Goal: Task Accomplishment & Management: Manage account settings

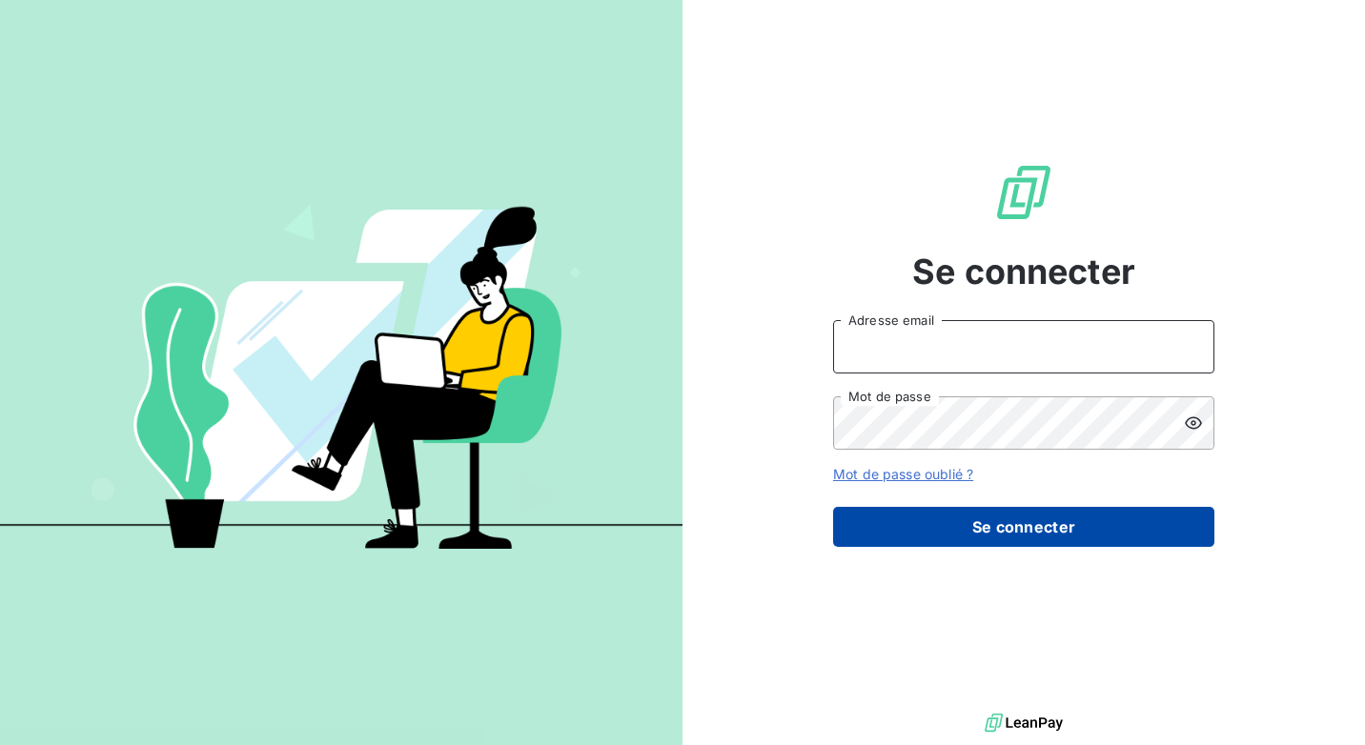
type input "[PERSON_NAME][EMAIL_ADDRESS][DOMAIN_NAME]"
click at [951, 519] on button "Se connecter" at bounding box center [1023, 527] width 381 height 40
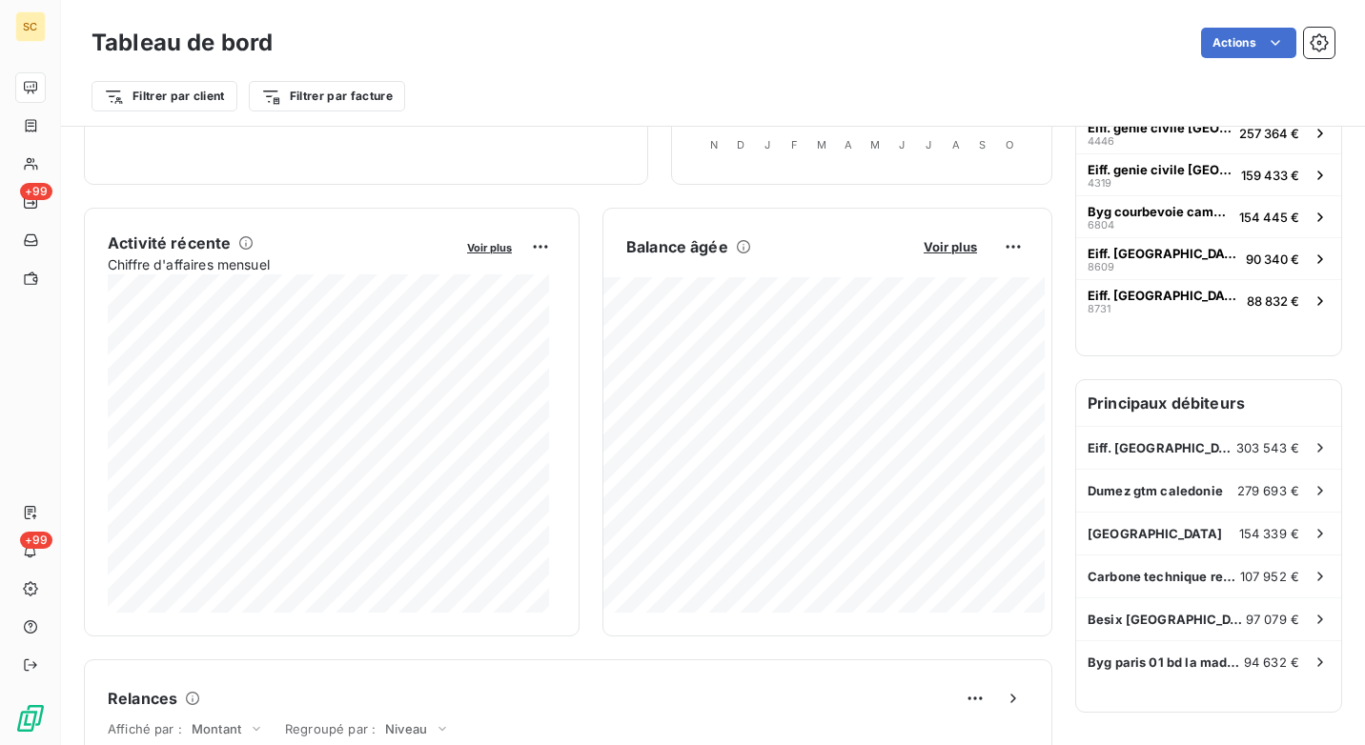
scroll to position [382, 0]
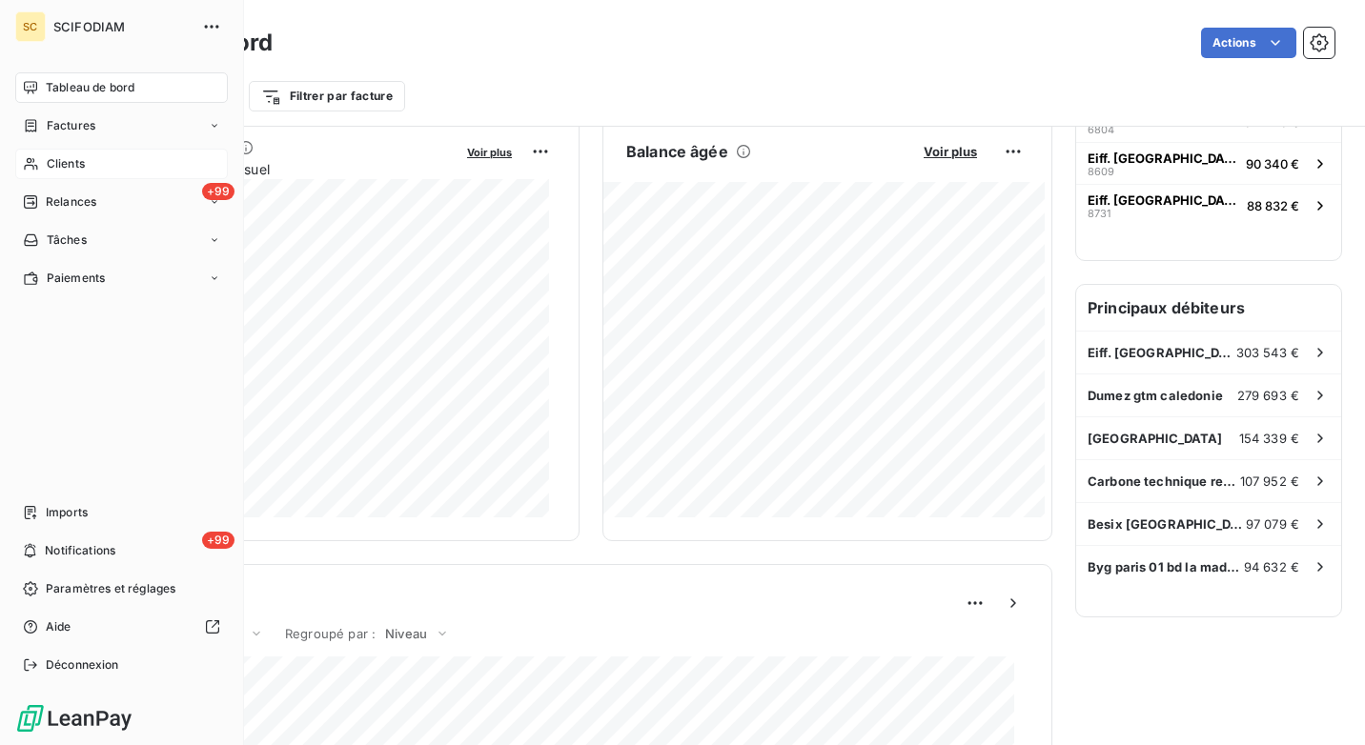
click at [107, 169] on div "Clients" at bounding box center [121, 164] width 213 height 30
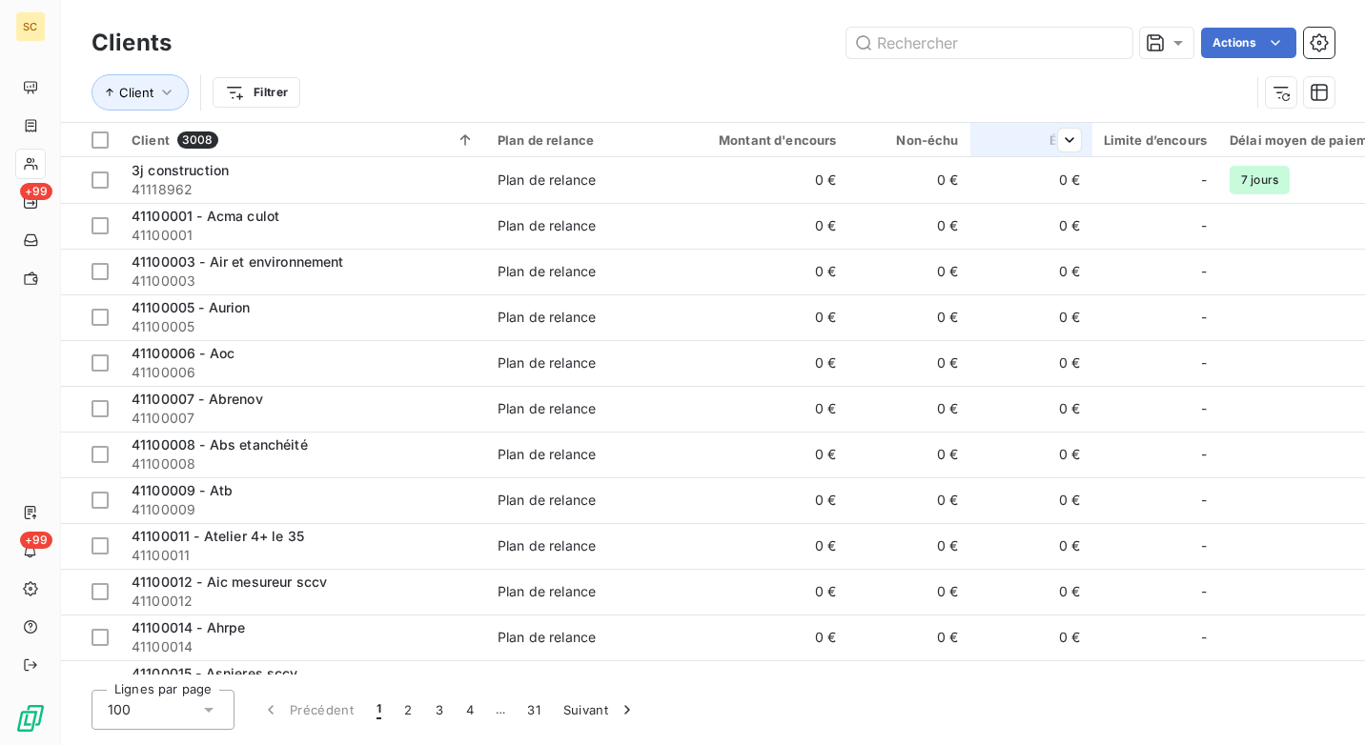
click at [1056, 140] on div at bounding box center [1062, 140] width 38 height 23
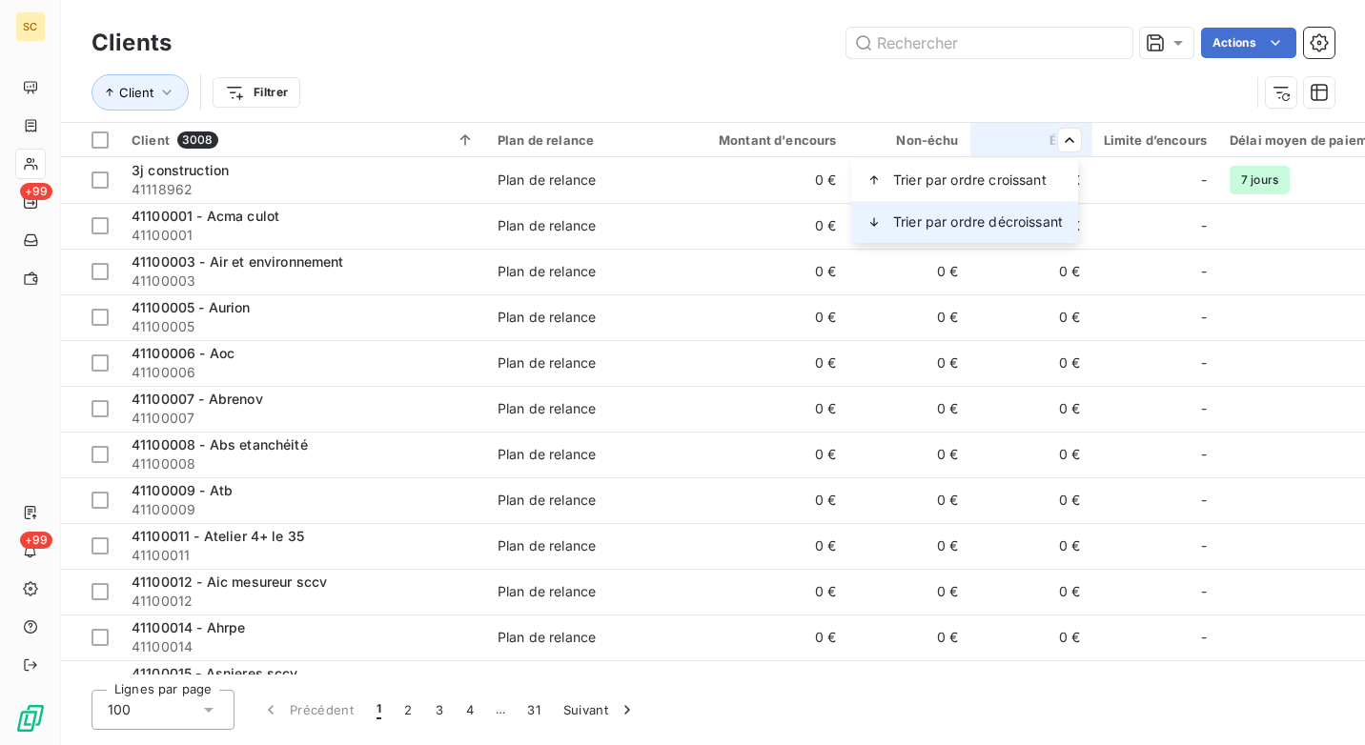
click at [1024, 222] on span "Trier par ordre décroissant" at bounding box center [978, 222] width 170 height 19
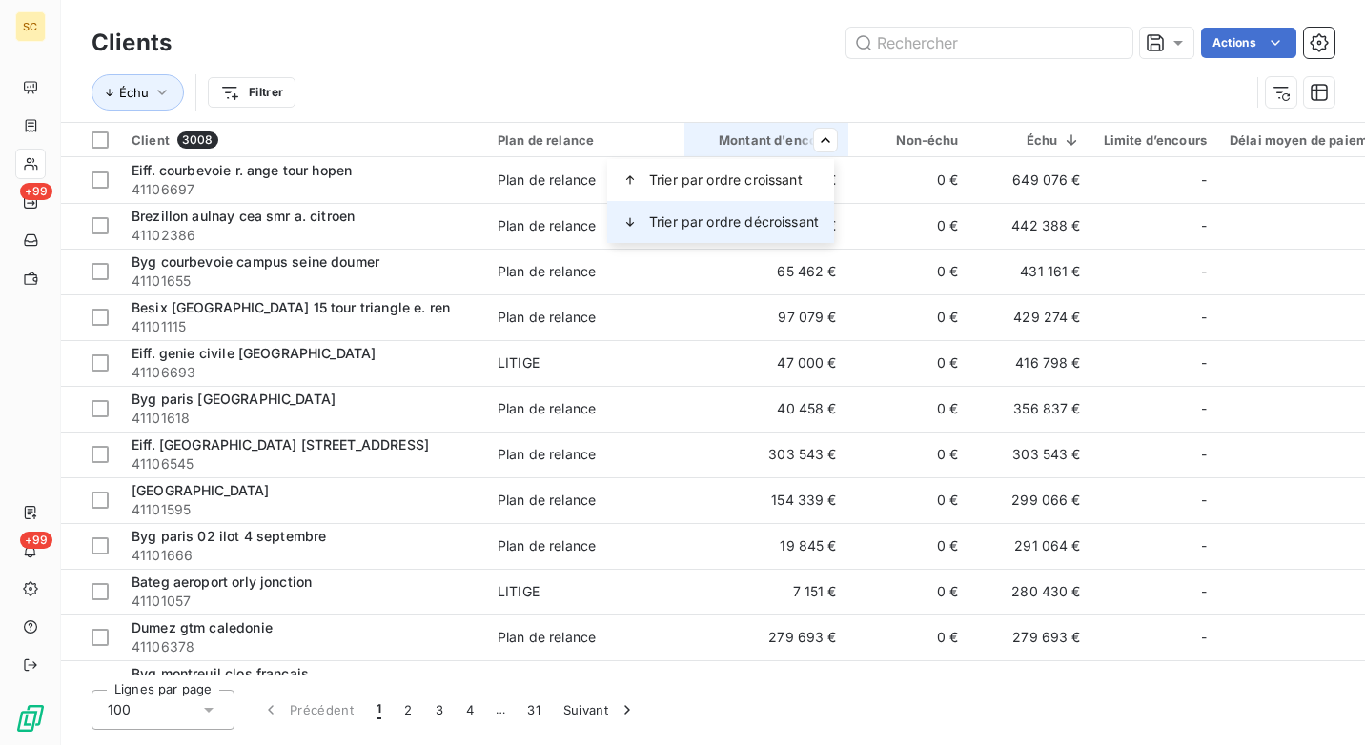
click at [767, 227] on span "Trier par ordre décroissant" at bounding box center [734, 222] width 170 height 19
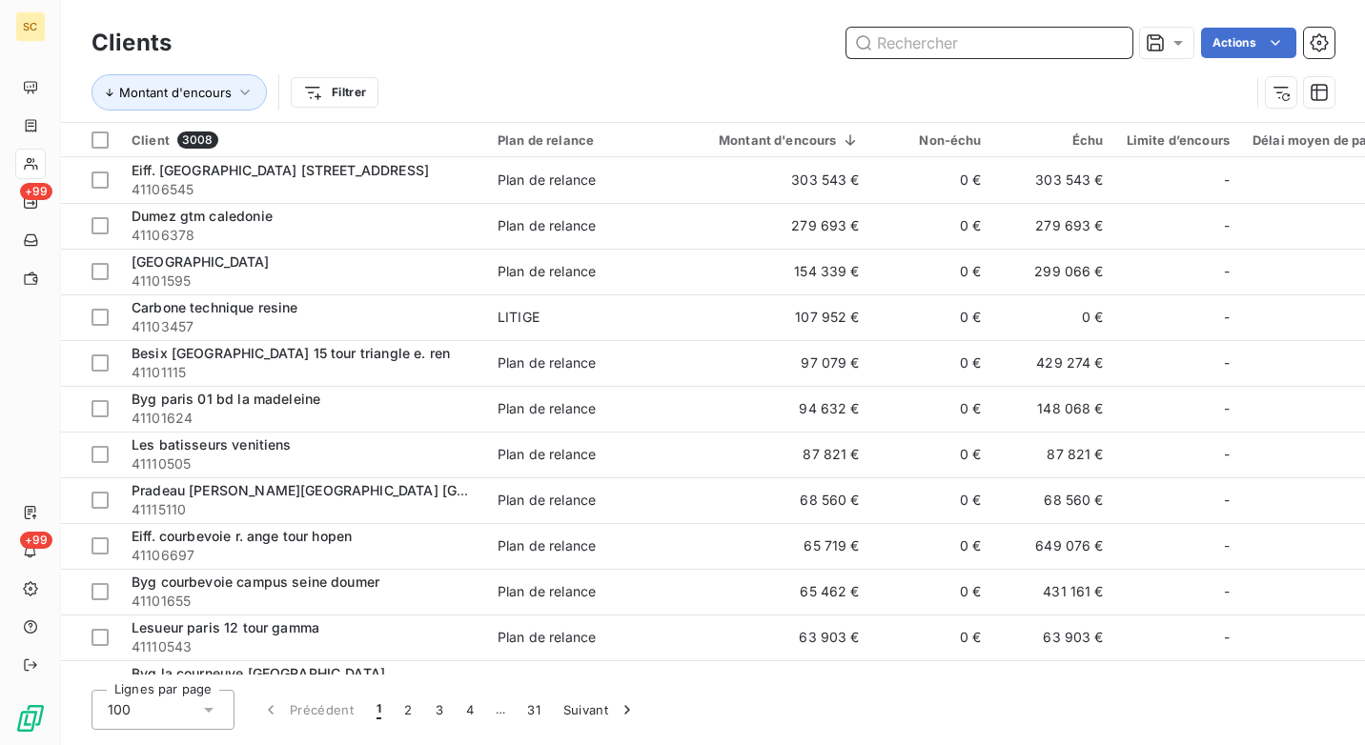
click at [913, 45] on input "text" at bounding box center [989, 43] width 286 height 30
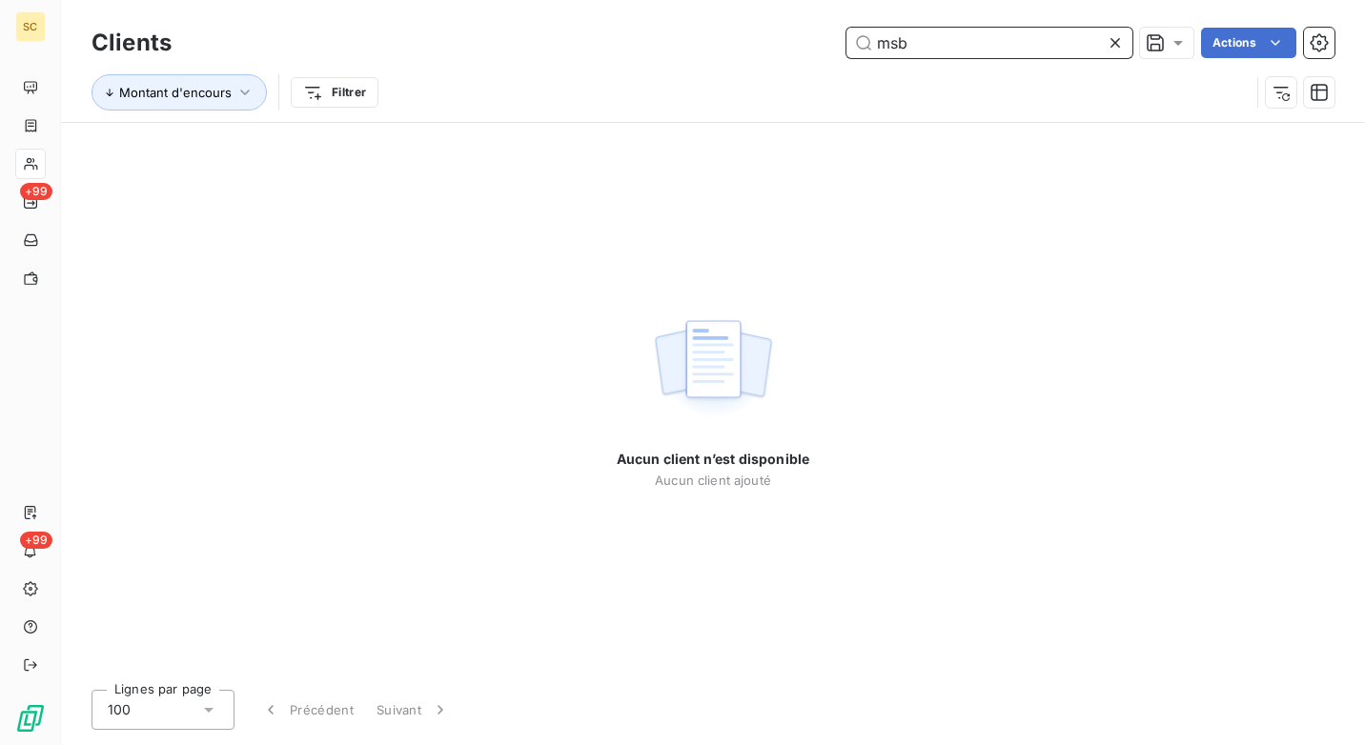
type input "msb"
